Goal: Information Seeking & Learning: Learn about a topic

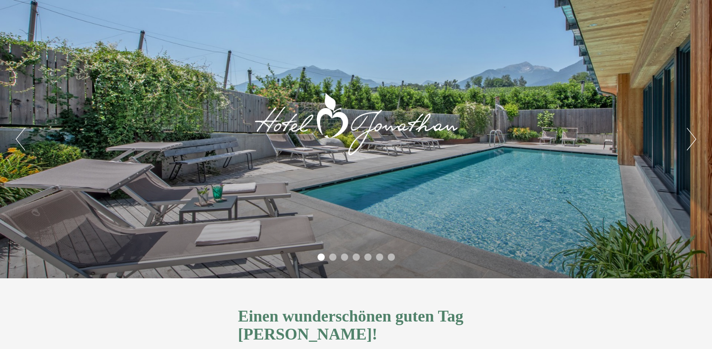
click at [692, 139] on button "Next" at bounding box center [691, 139] width 9 height 22
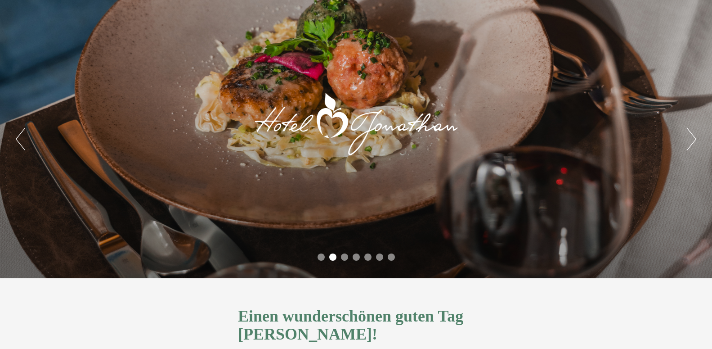
click at [692, 139] on button "Next" at bounding box center [691, 139] width 9 height 22
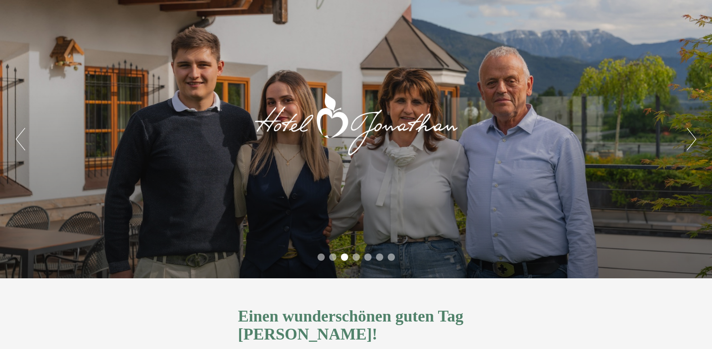
click at [692, 139] on button "Next" at bounding box center [691, 139] width 9 height 22
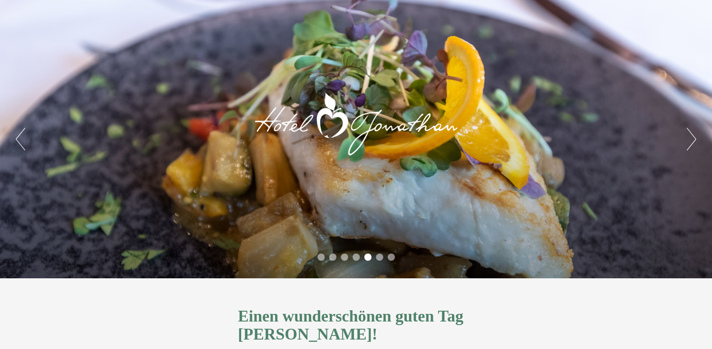
click at [692, 139] on button "Next" at bounding box center [691, 139] width 9 height 22
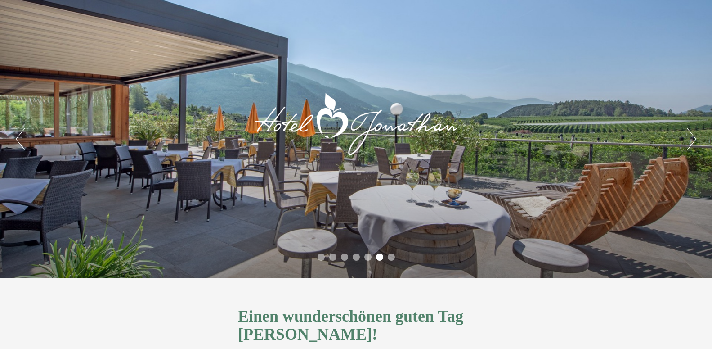
click at [692, 139] on button "Next" at bounding box center [691, 139] width 9 height 22
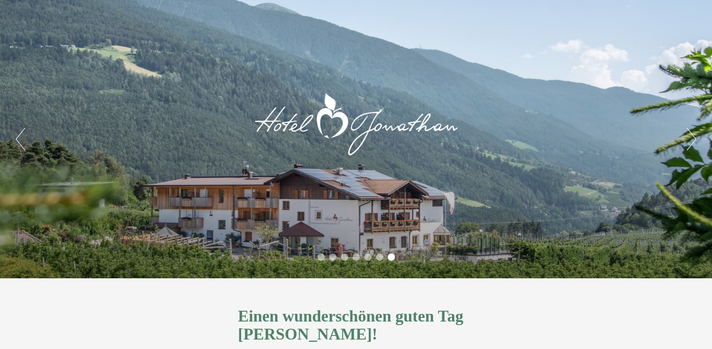
click at [692, 139] on button "Next" at bounding box center [691, 139] width 9 height 22
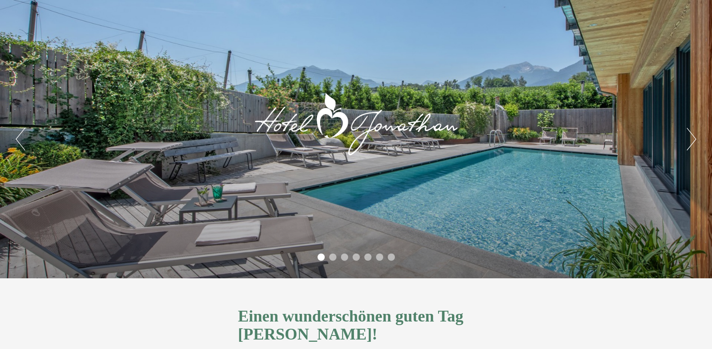
click at [692, 139] on button "Next" at bounding box center [691, 139] width 9 height 22
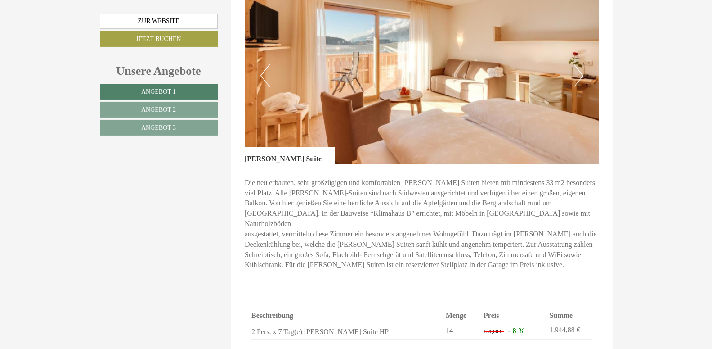
scroll to position [582, 0]
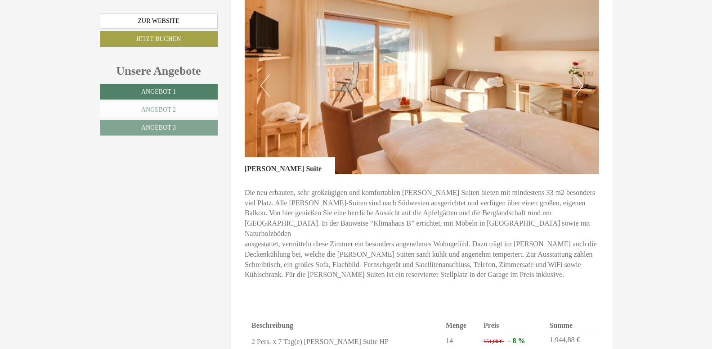
click at [170, 109] on span "Angebot 2" at bounding box center [158, 109] width 35 height 7
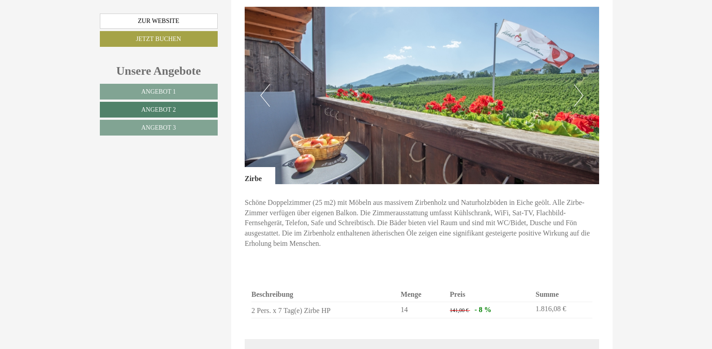
scroll to position [565, 0]
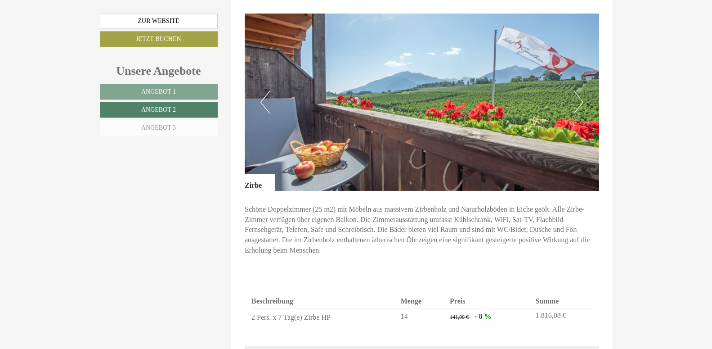
click at [164, 128] on span "Angebot 3" at bounding box center [158, 127] width 35 height 7
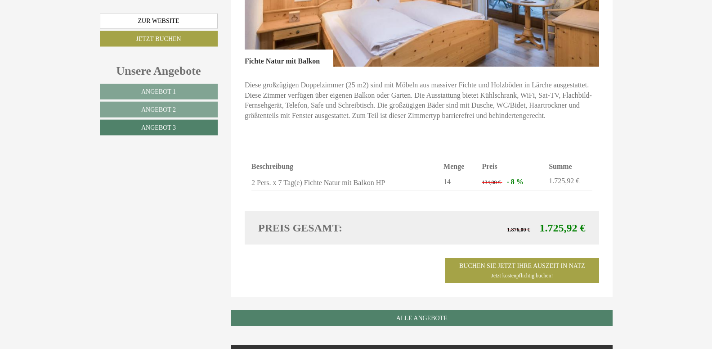
scroll to position [710, 0]
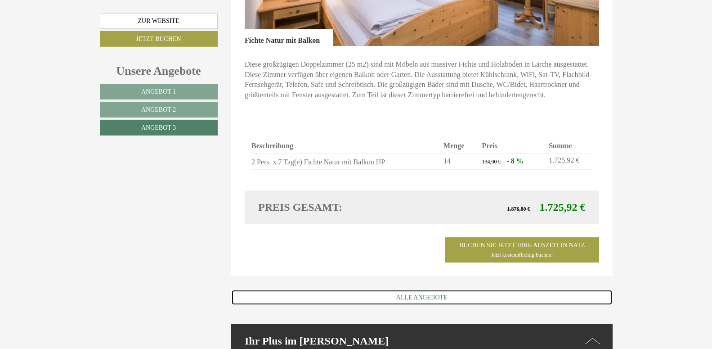
click at [422, 289] on link "ALLE ANGEBOTE" at bounding box center [421, 297] width 381 height 16
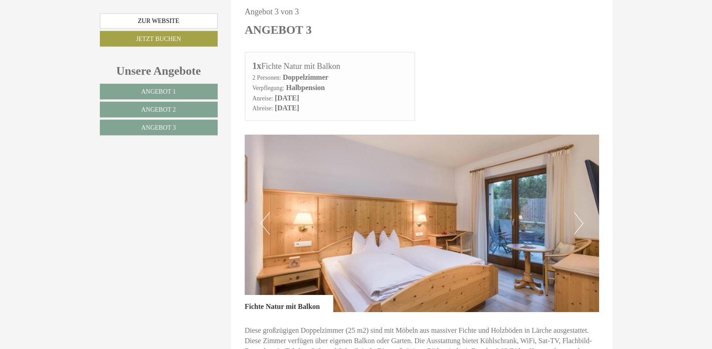
scroll to position [1651, 0]
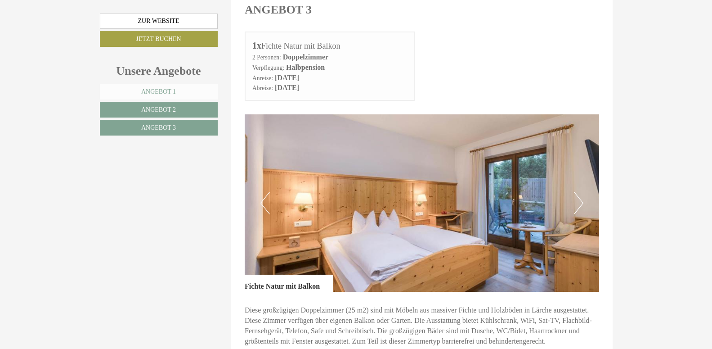
click at [157, 93] on span "Angebot 1" at bounding box center [158, 91] width 35 height 7
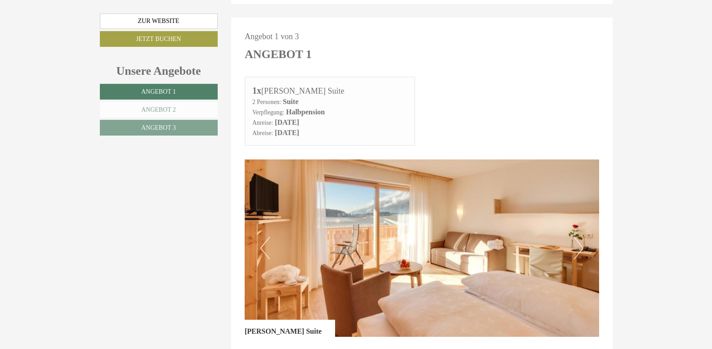
click at [171, 108] on span "Angebot 2" at bounding box center [158, 109] width 35 height 7
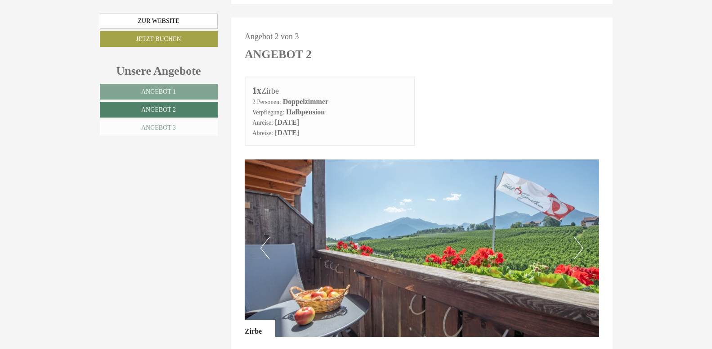
click at [172, 131] on span "Angebot 3" at bounding box center [158, 127] width 35 height 7
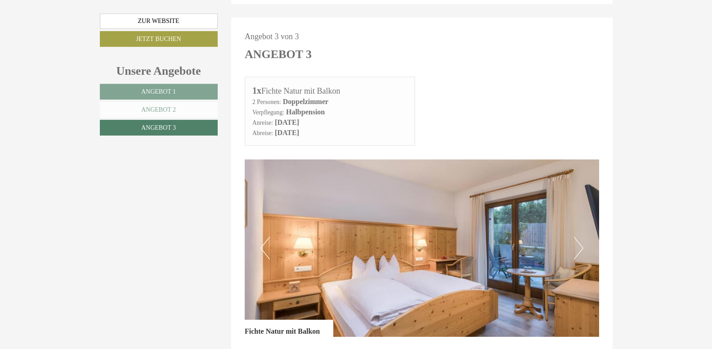
click at [165, 108] on span "Angebot 2" at bounding box center [158, 109] width 35 height 7
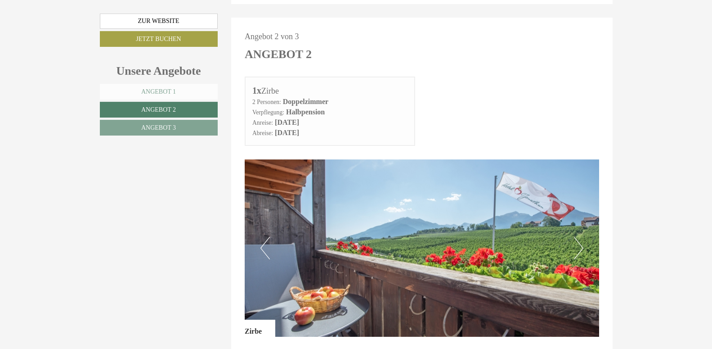
click at [167, 91] on span "Angebot 1" at bounding box center [158, 91] width 35 height 7
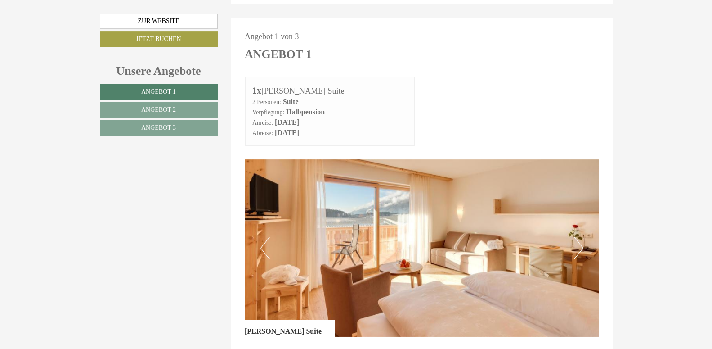
click at [382, 220] on img at bounding box center [422, 247] width 354 height 177
drag, startPoint x: 382, startPoint y: 220, endPoint x: 482, endPoint y: 214, distance: 99.6
click at [482, 214] on img at bounding box center [422, 247] width 354 height 177
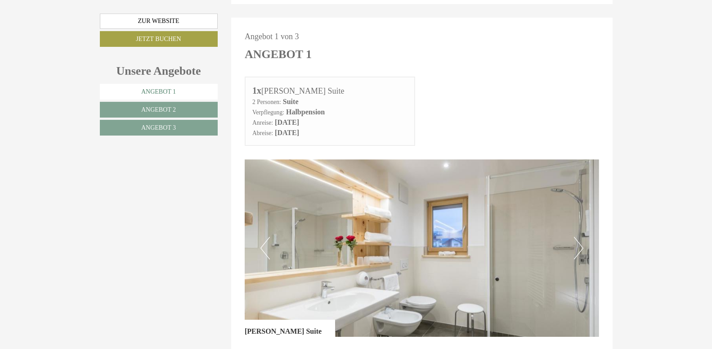
click at [147, 90] on span "Angebot 1" at bounding box center [158, 91] width 35 height 7
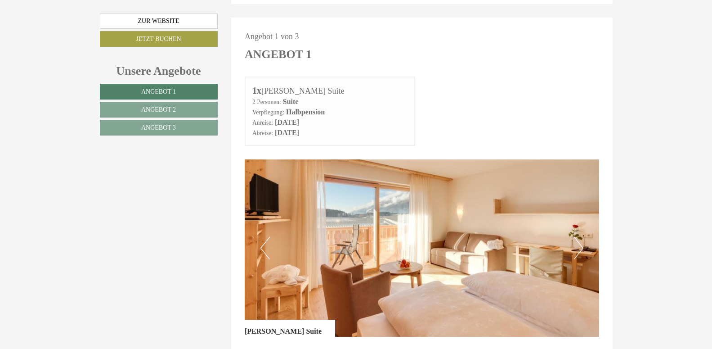
click at [579, 237] on button "Next" at bounding box center [578, 248] width 9 height 22
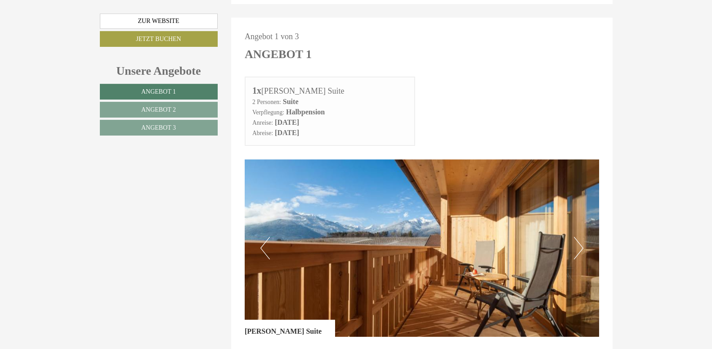
click at [266, 237] on button "Previous" at bounding box center [264, 248] width 9 height 22
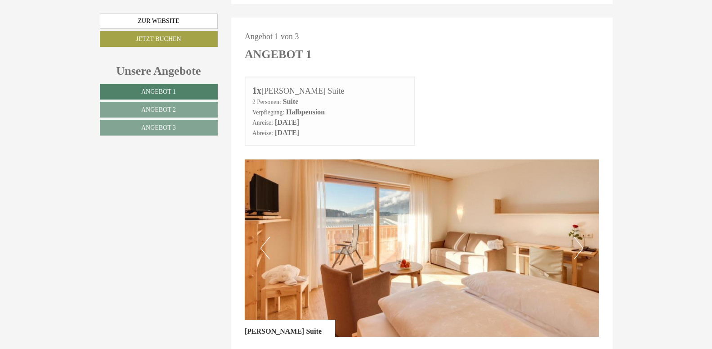
click at [381, 226] on img at bounding box center [422, 247] width 354 height 177
click at [581, 192] on img at bounding box center [422, 247] width 354 height 177
click at [581, 237] on button "Next" at bounding box center [578, 248] width 9 height 22
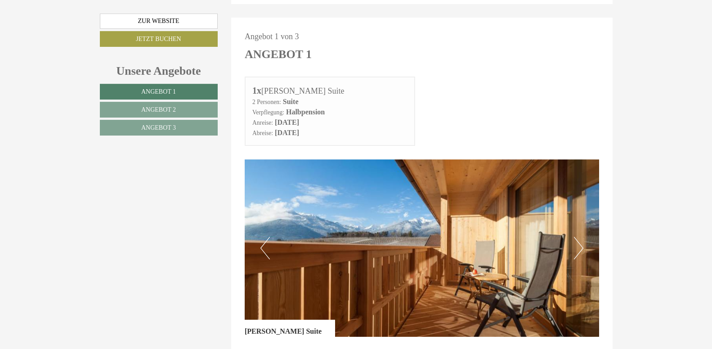
click at [580, 237] on button "Next" at bounding box center [578, 248] width 9 height 22
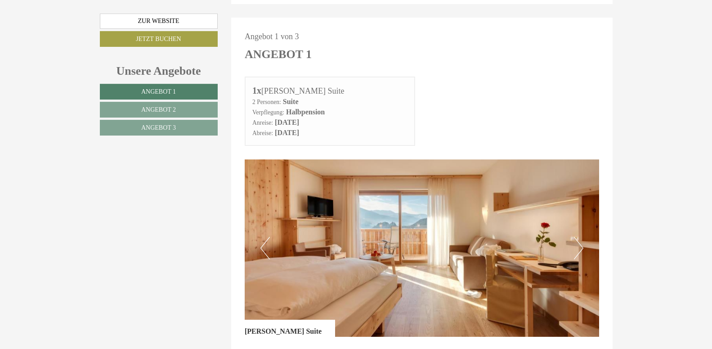
click at [580, 237] on button "Next" at bounding box center [578, 248] width 9 height 22
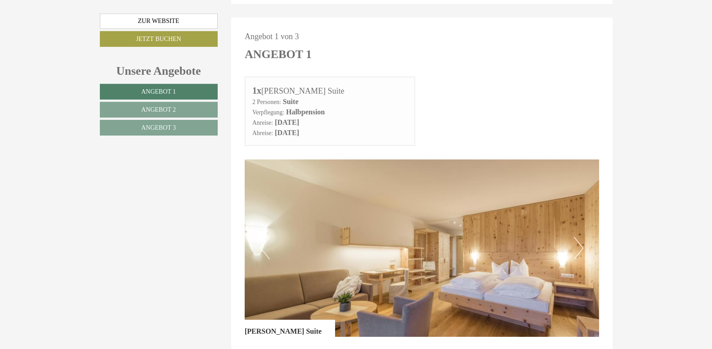
click at [580, 237] on button "Next" at bounding box center [578, 248] width 9 height 22
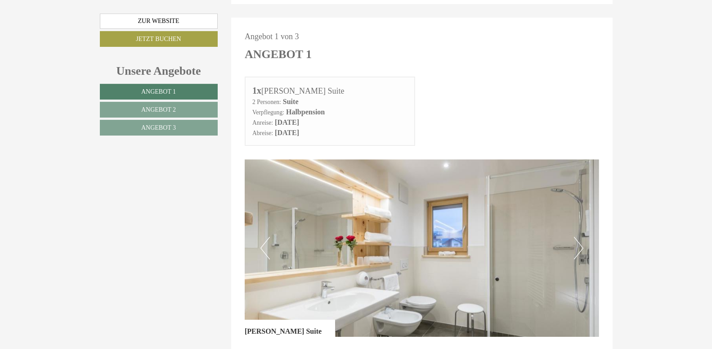
click at [580, 237] on button "Next" at bounding box center [578, 248] width 9 height 22
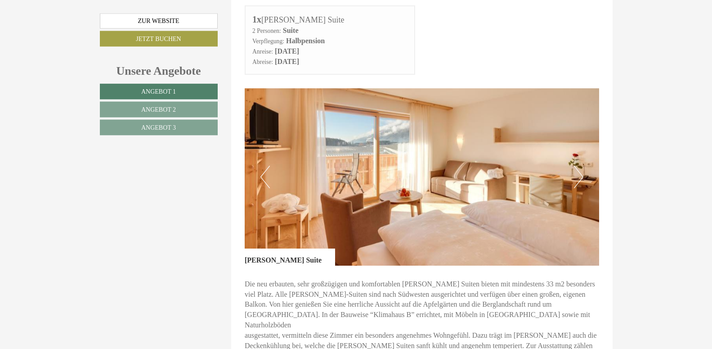
scroll to position [488, 0]
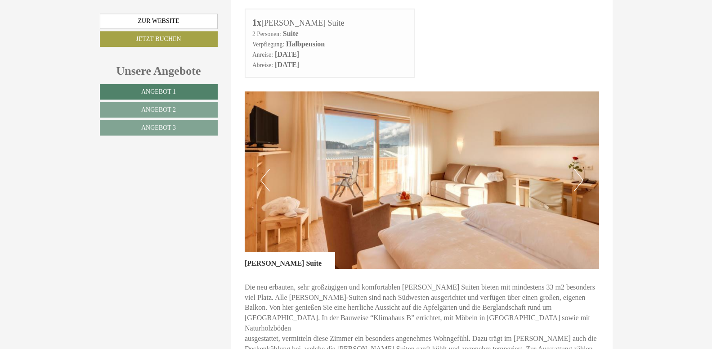
click at [581, 169] on button "Next" at bounding box center [578, 180] width 9 height 22
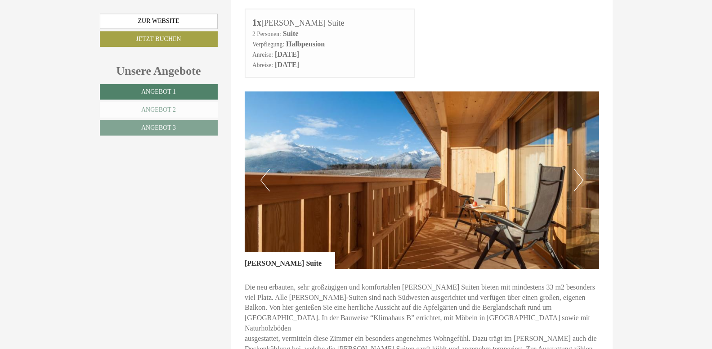
click at [157, 107] on span "Angebot 2" at bounding box center [158, 109] width 35 height 7
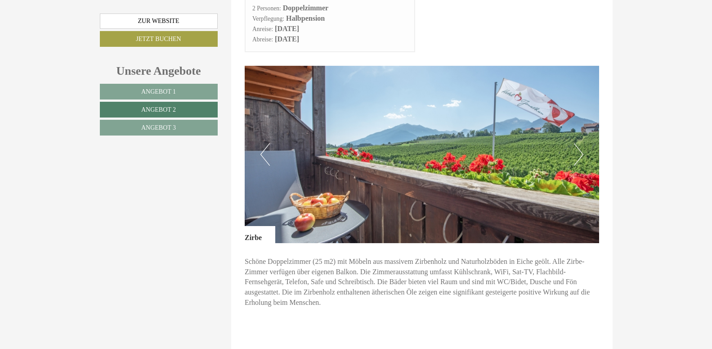
scroll to position [510, 0]
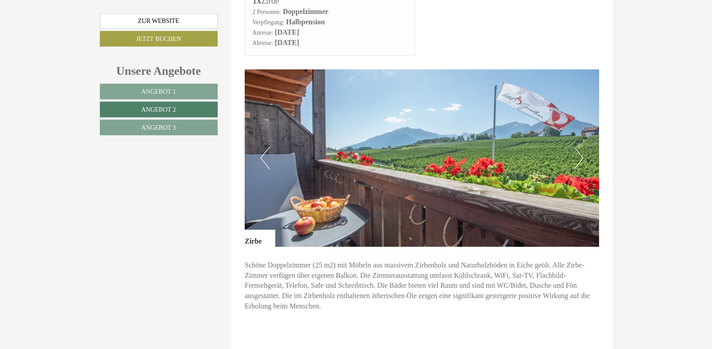
click at [581, 147] on button "Next" at bounding box center [578, 158] width 9 height 22
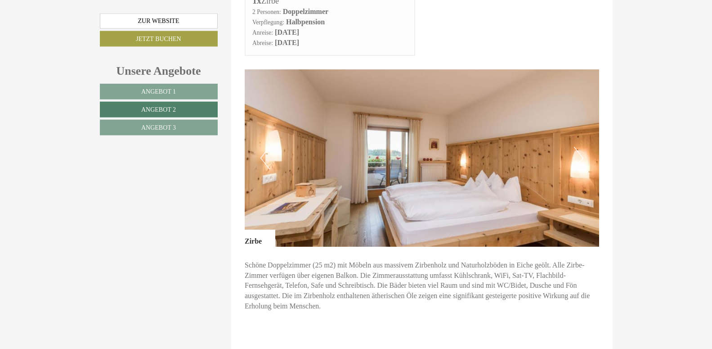
click at [581, 147] on button "Next" at bounding box center [578, 158] width 9 height 22
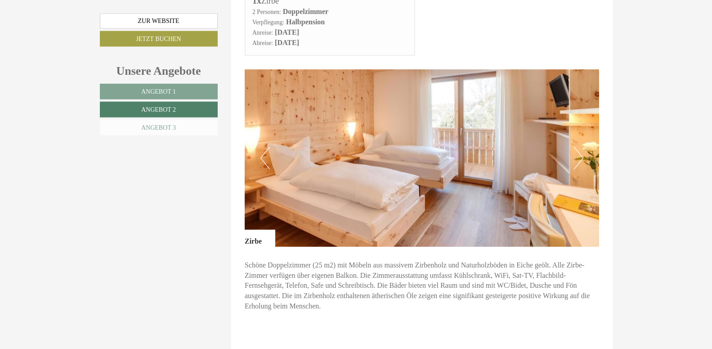
click at [161, 130] on span "Angebot 3" at bounding box center [158, 127] width 35 height 7
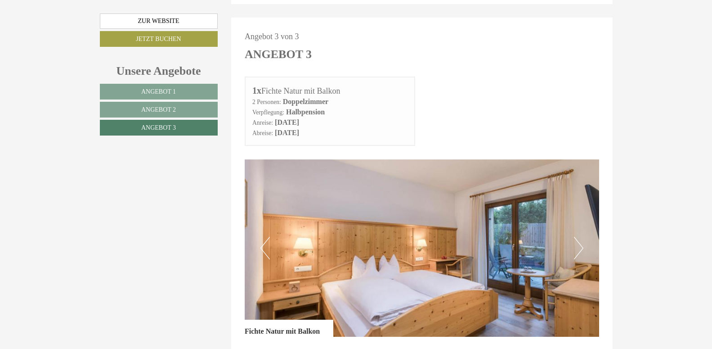
click at [500, 187] on img at bounding box center [422, 247] width 354 height 177
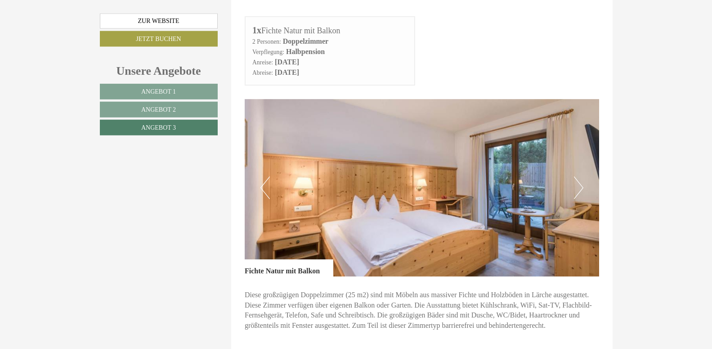
scroll to position [470, 0]
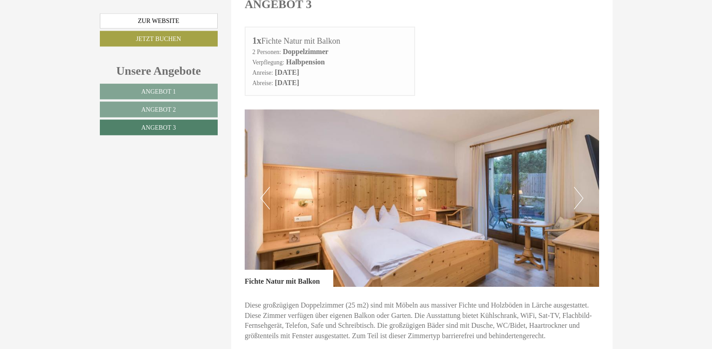
click at [581, 187] on button "Next" at bounding box center [578, 198] width 9 height 22
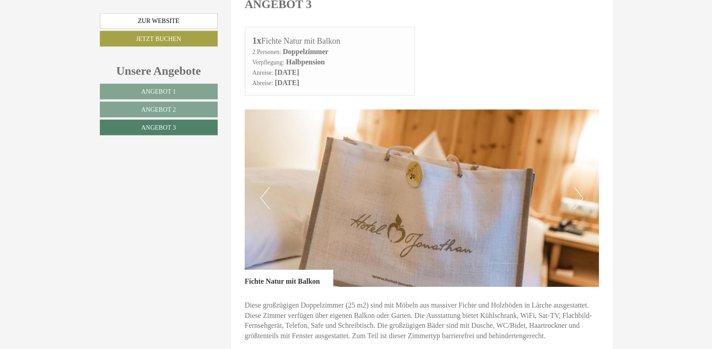
click at [581, 187] on button "Next" at bounding box center [578, 198] width 9 height 22
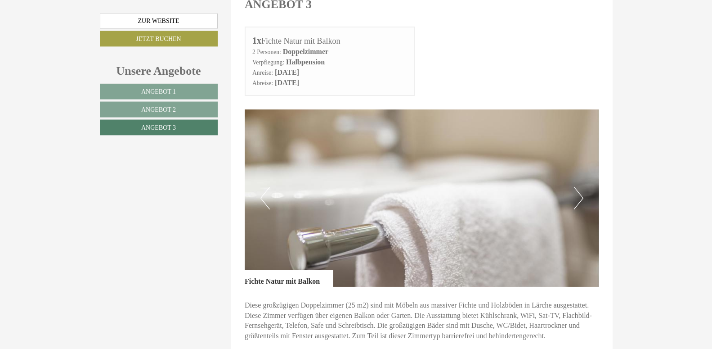
click at [581, 187] on button "Next" at bounding box center [578, 198] width 9 height 22
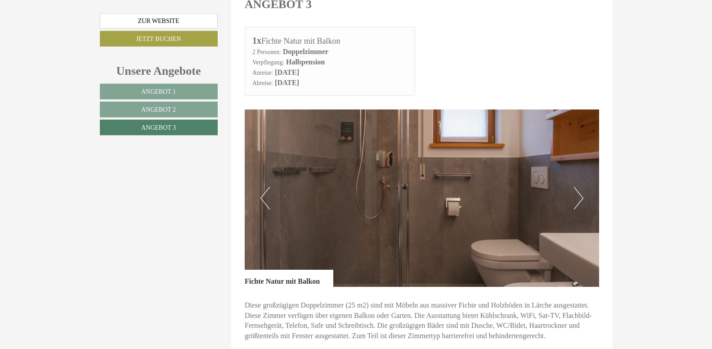
click at [581, 187] on button "Next" at bounding box center [578, 198] width 9 height 22
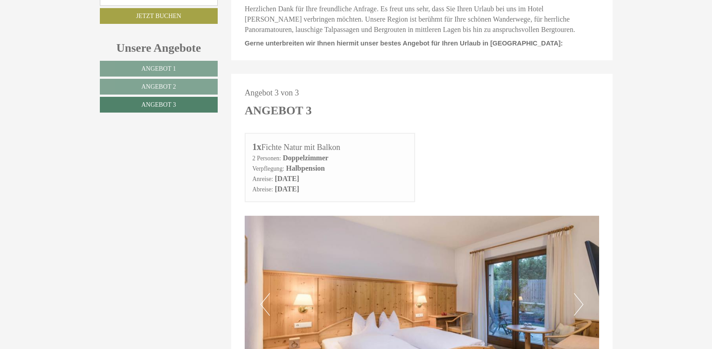
scroll to position [185, 0]
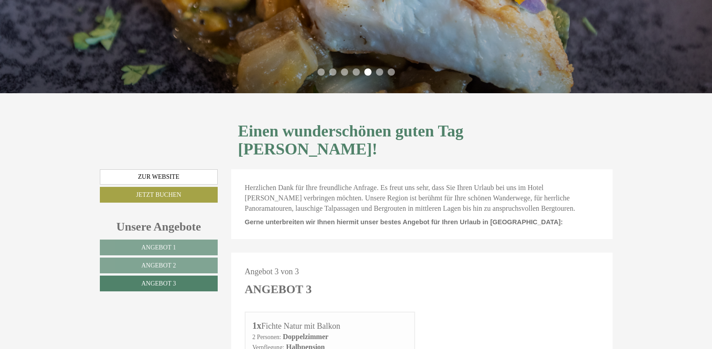
click at [322, 72] on li "1" at bounding box center [321, 71] width 7 height 7
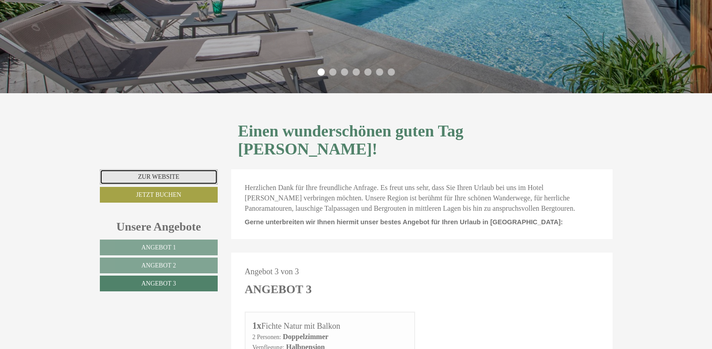
click at [157, 169] on link "Zur Website" at bounding box center [159, 176] width 118 height 15
